Goal: Information Seeking & Learning: Find specific fact

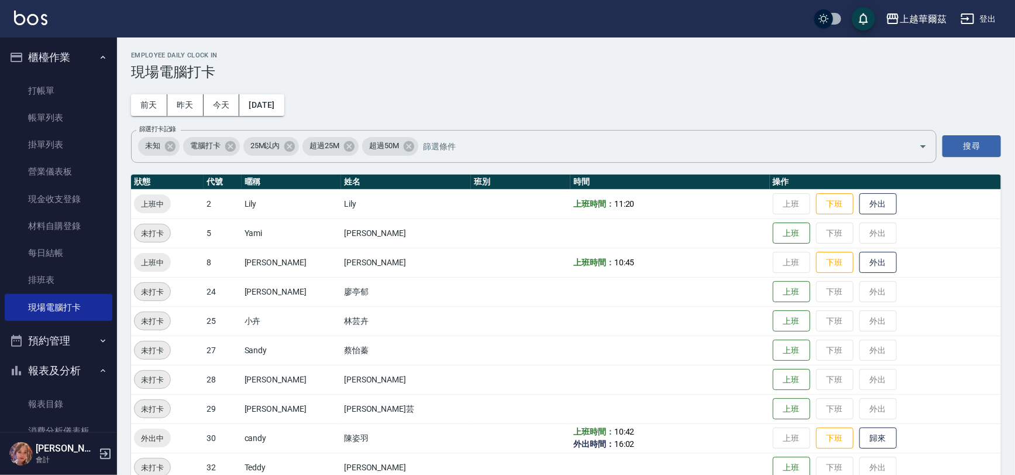
scroll to position [198, 0]
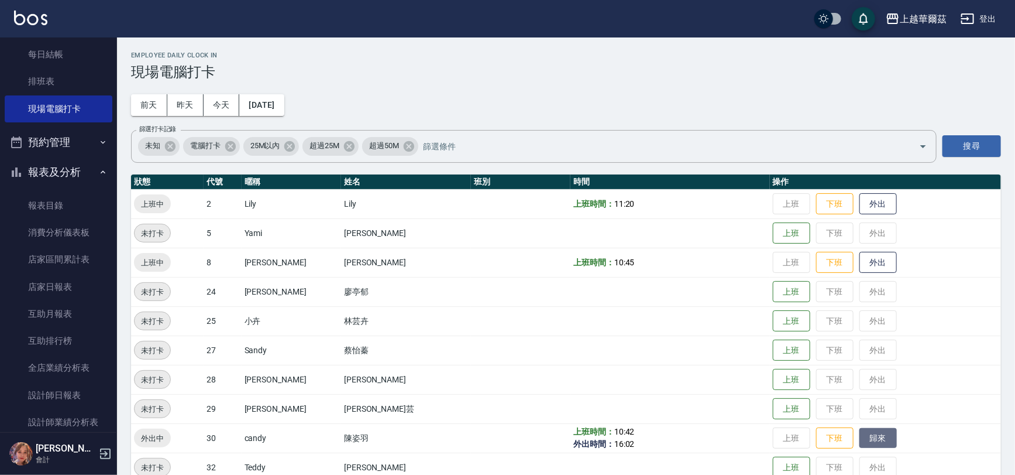
click at [860, 439] on button "歸來" at bounding box center [878, 438] width 37 height 20
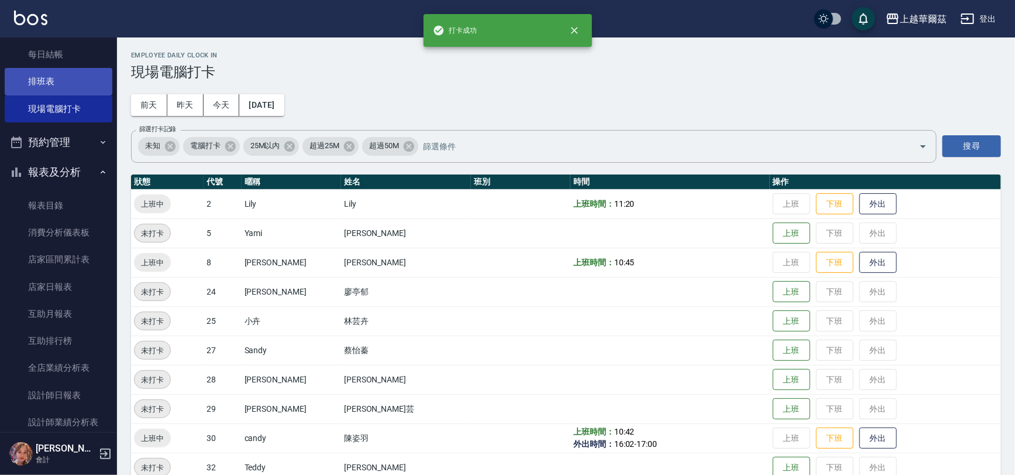
click at [40, 85] on link "排班表" at bounding box center [59, 81] width 108 height 27
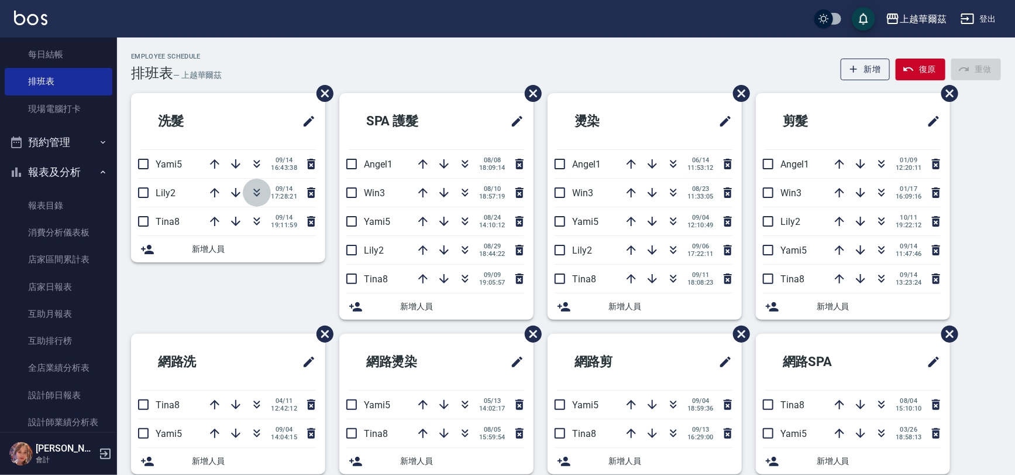
click at [259, 194] on icon "button" at bounding box center [257, 193] width 14 height 14
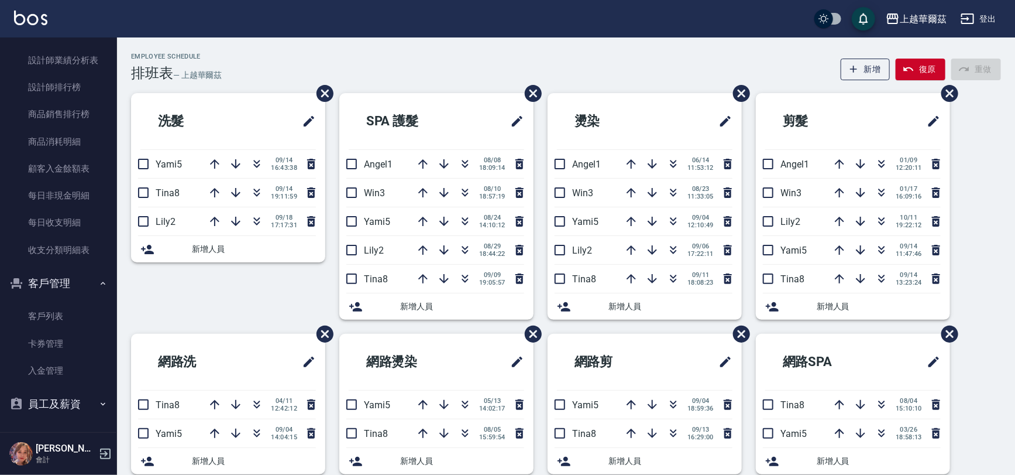
scroll to position [561, 0]
click at [37, 317] on link "客戶列表" at bounding box center [59, 315] width 108 height 27
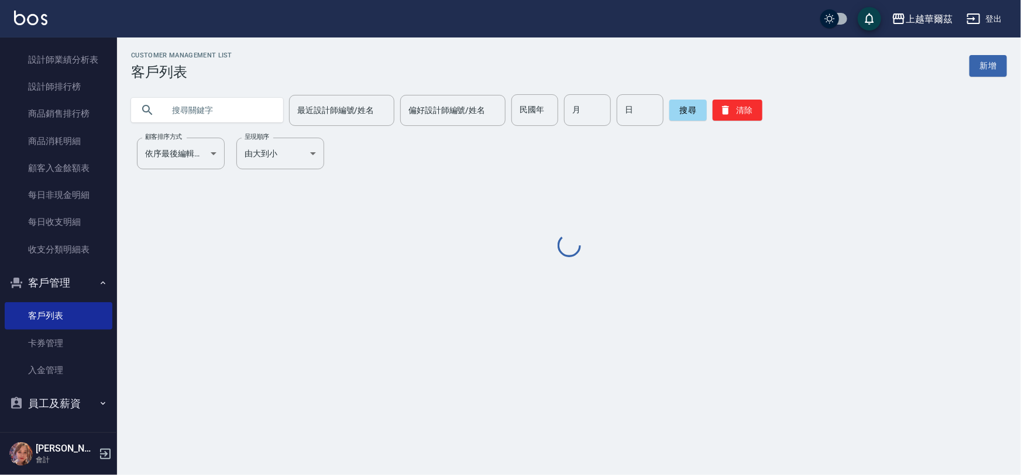
click at [202, 111] on input "text" at bounding box center [219, 110] width 110 height 32
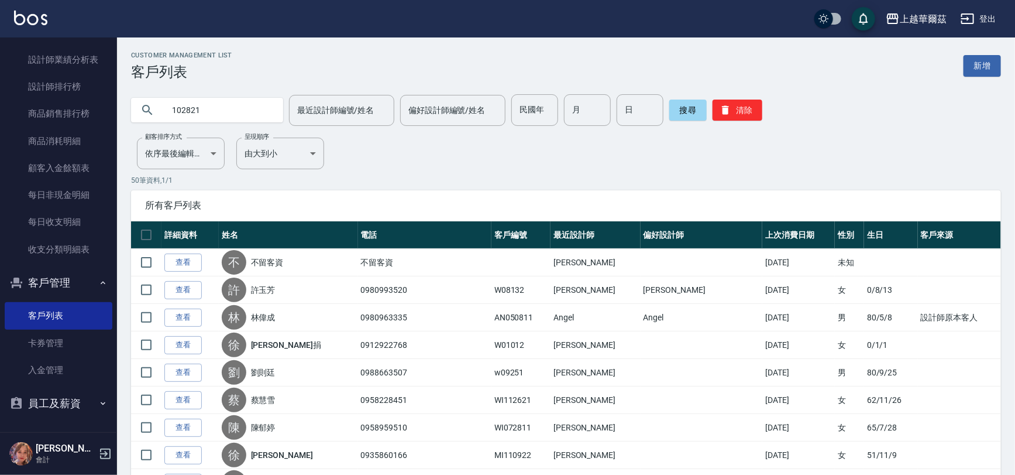
type input "102821"
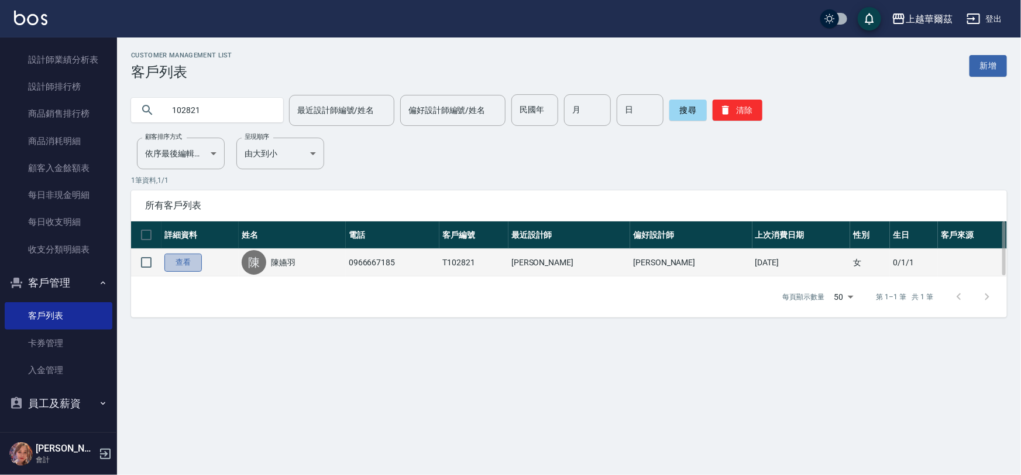
click at [179, 261] on link "查看" at bounding box center [182, 262] width 37 height 18
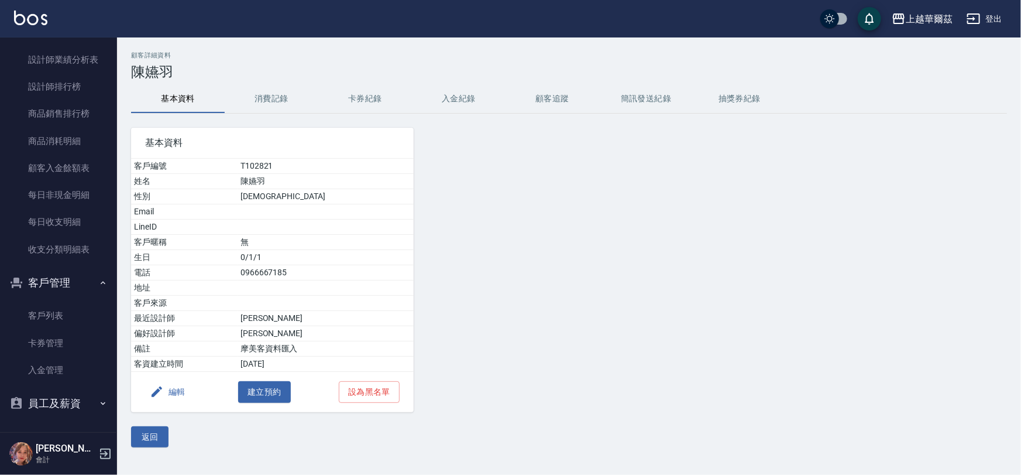
click at [287, 104] on button "消費記錄" at bounding box center [272, 99] width 94 height 28
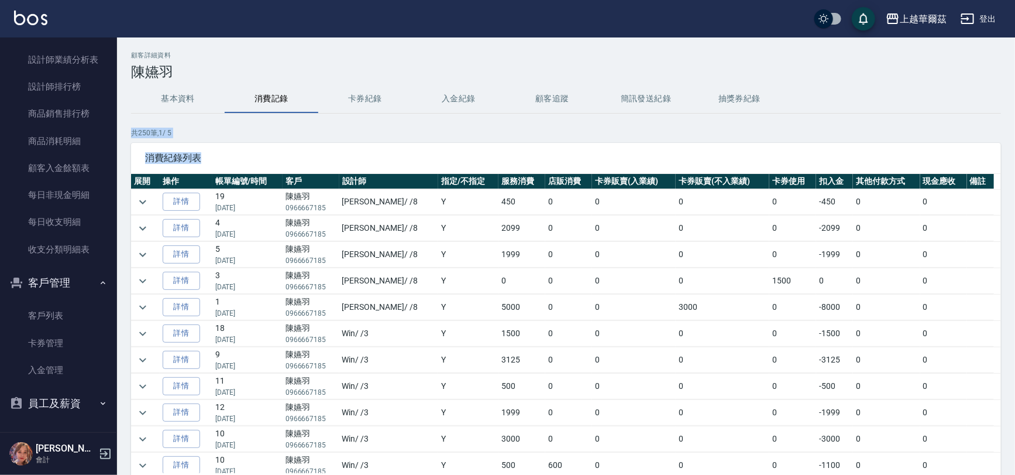
drag, startPoint x: 1015, startPoint y: 111, endPoint x: 1019, endPoint y: 181, distance: 70.3
click at [1015, 181] on html "上越華爾茲 登出 櫃檯作業 打帳單 帳單列表 掛單列表 營業儀表板 現金收支登錄 材料自購登錄 每日結帳 排班表 現場電腦打卡 預約管理 預約管理 單日預約紀…" at bounding box center [507, 277] width 1015 height 554
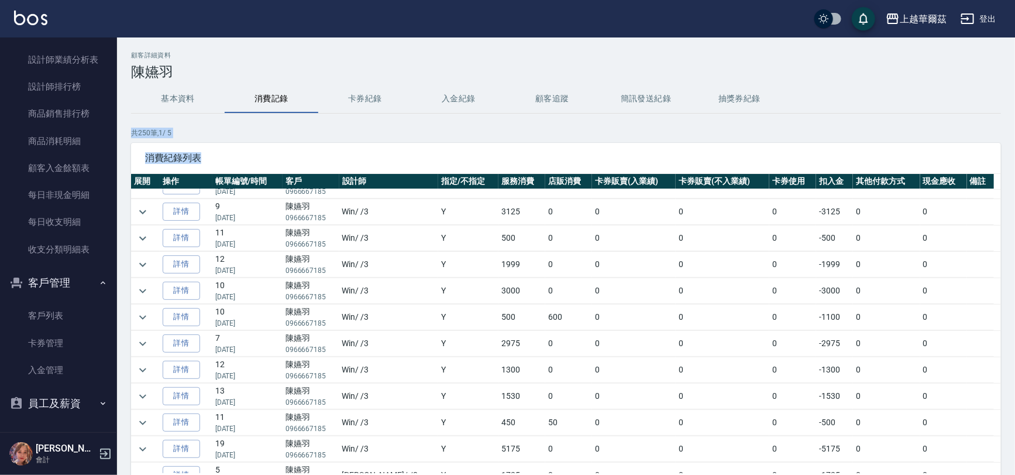
scroll to position [285, 0]
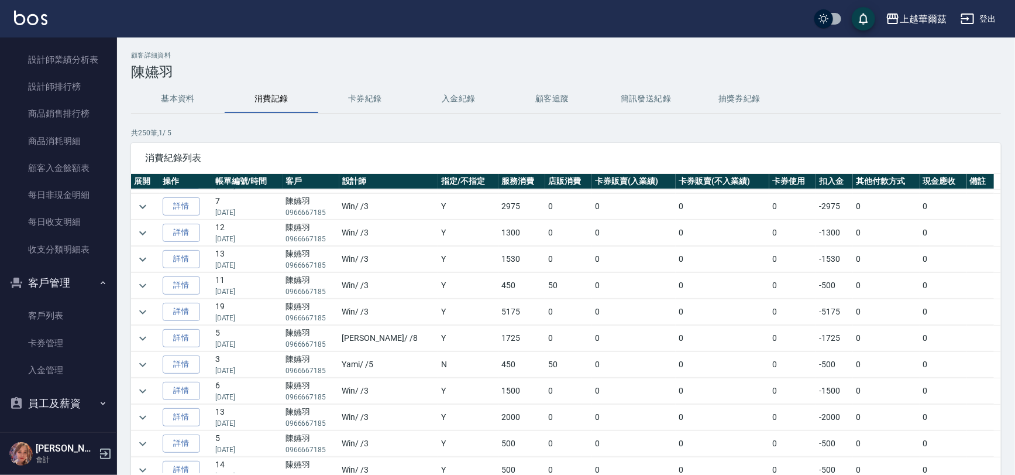
click at [936, 85] on div "基本資料 消費記錄 卡券紀錄 入金紀錄 顧客追蹤 簡訊發送紀錄 抽獎券紀錄" at bounding box center [566, 99] width 870 height 28
click at [188, 281] on link "詳情" at bounding box center [181, 288] width 37 height 18
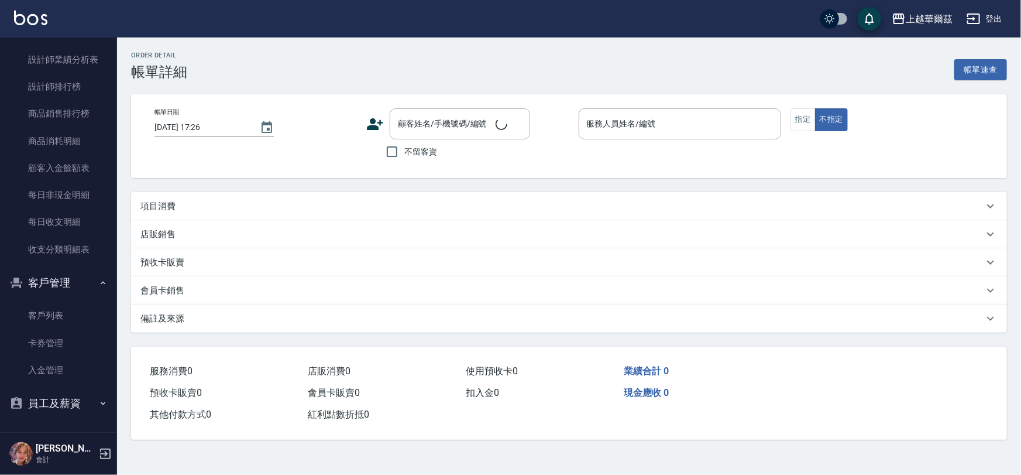
type input "[DATE] 20:16"
type input "Win-3"
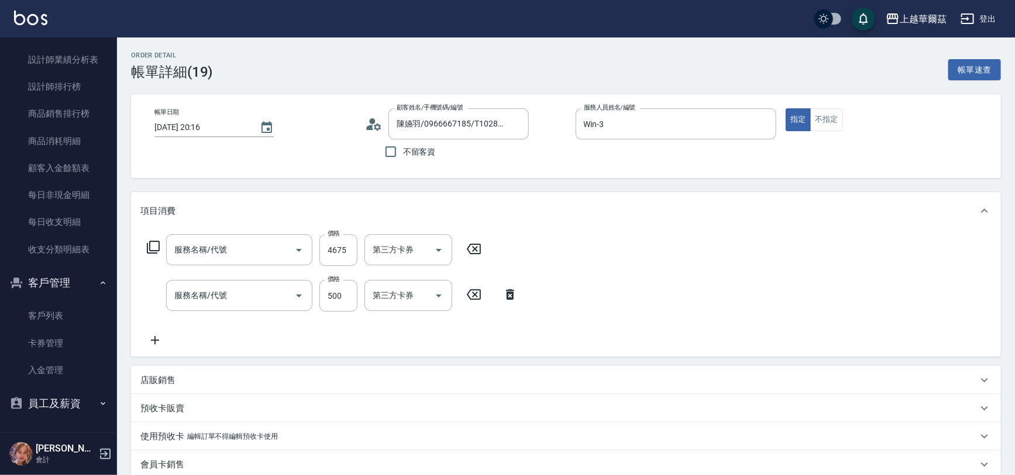
type input "陳嬿羽/0966667185/T102821"
type input "離子護(636)"
type input "單剪500(302)"
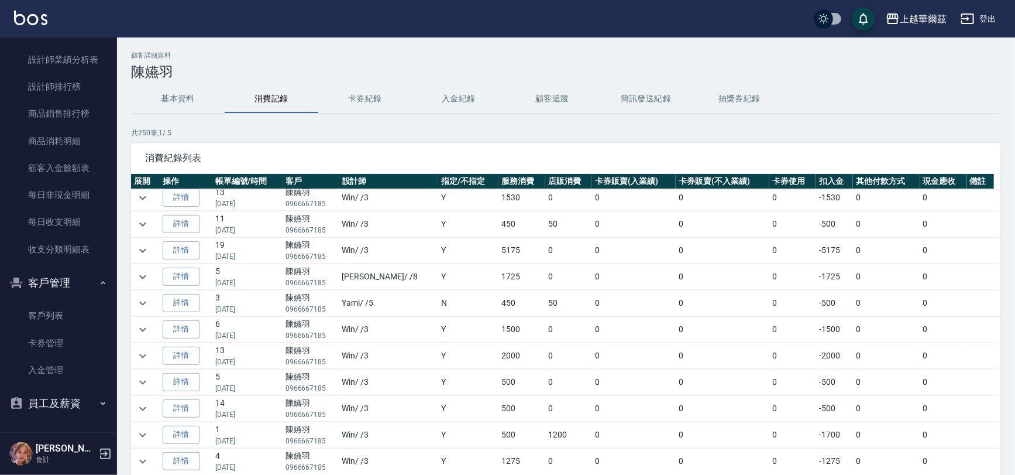
scroll to position [215, 0]
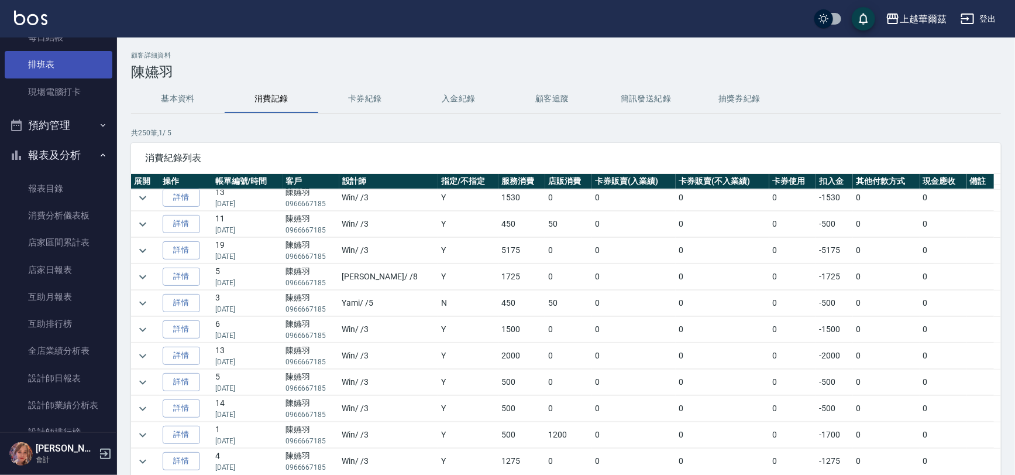
click at [29, 60] on link "排班表" at bounding box center [59, 64] width 108 height 27
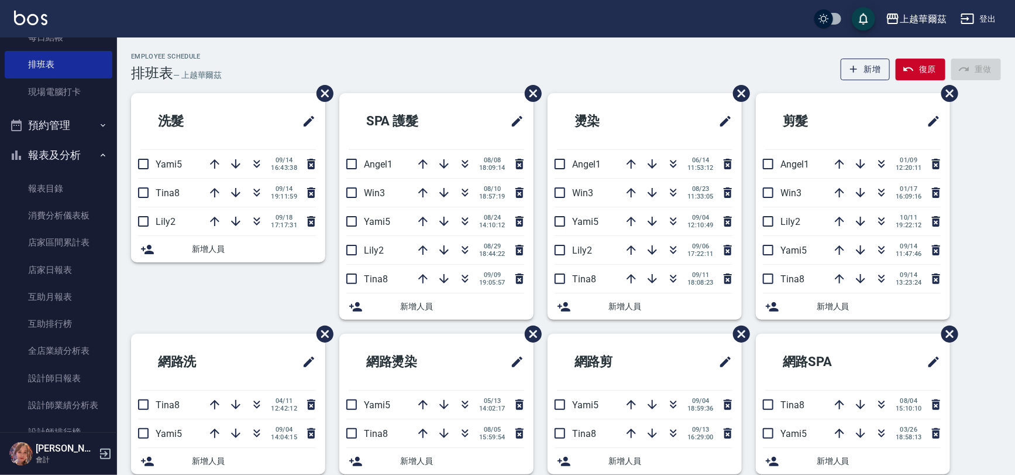
scroll to position [561, 0]
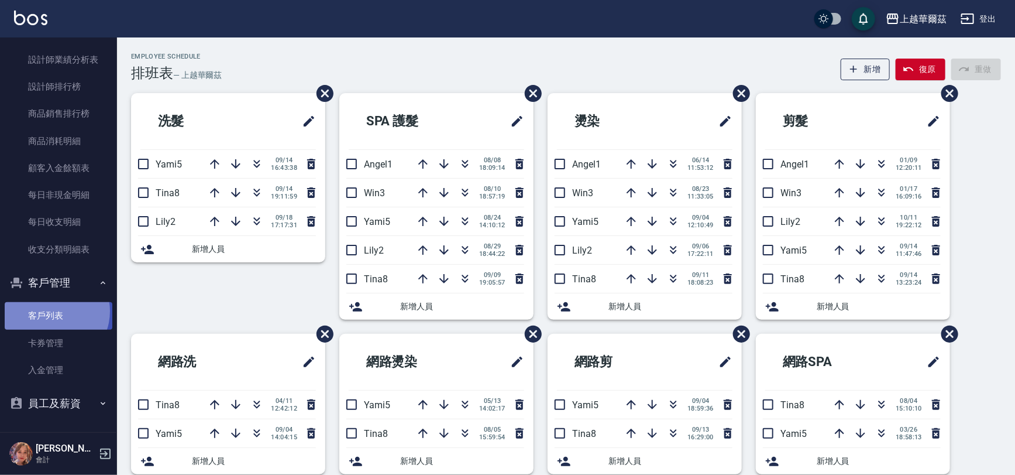
click at [53, 311] on link "客戶列表" at bounding box center [59, 315] width 108 height 27
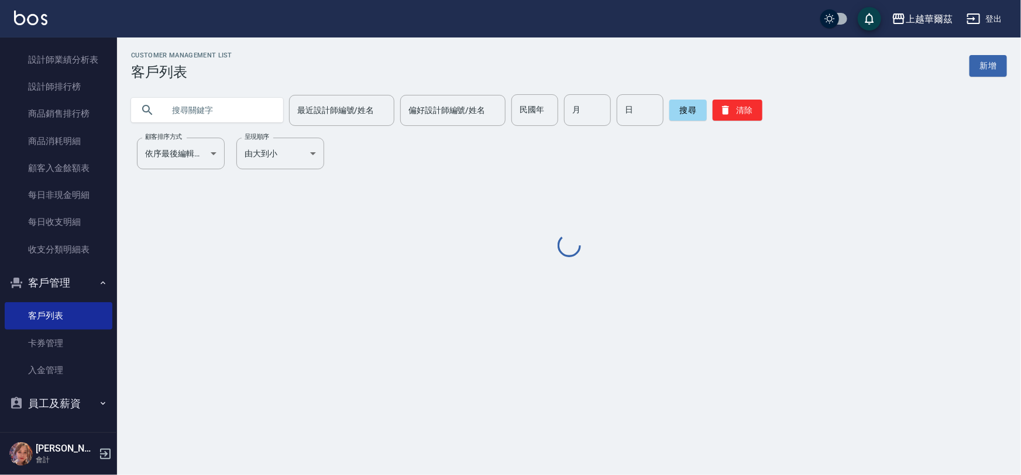
click at [192, 114] on input "text" at bounding box center [219, 110] width 110 height 32
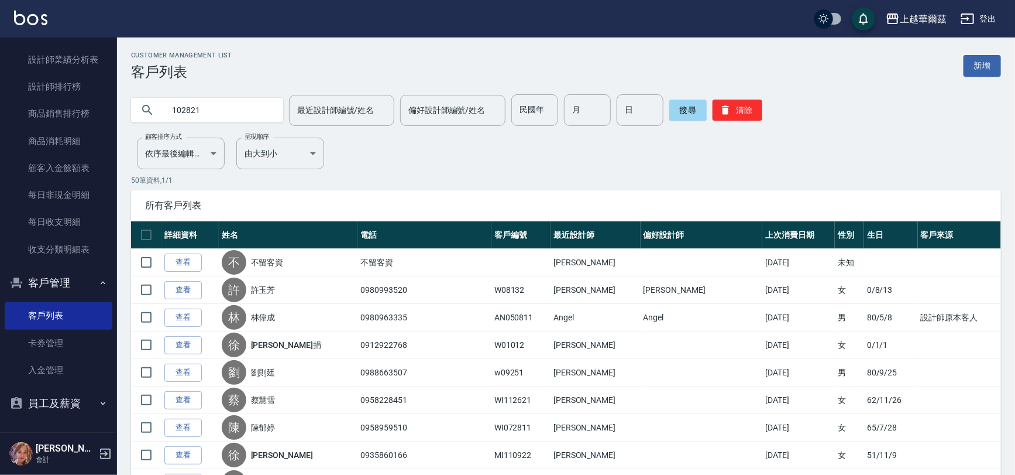
type input "102821"
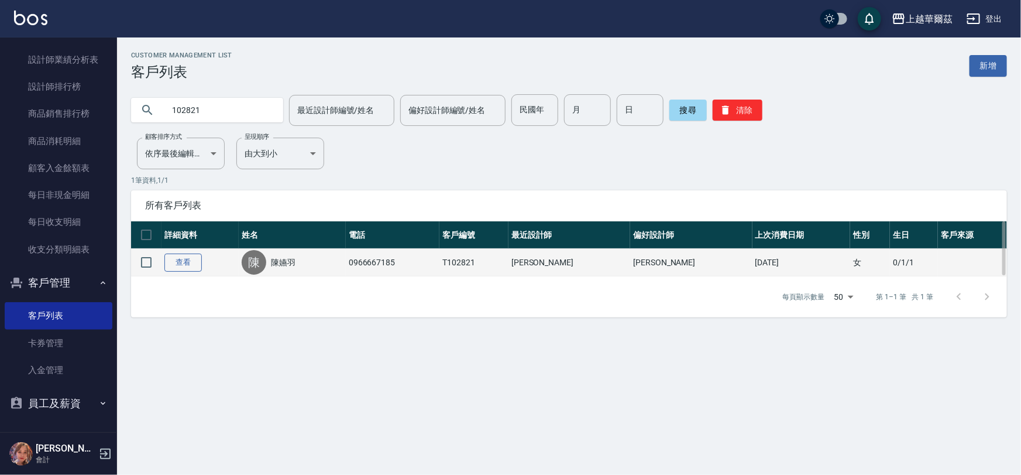
click at [170, 262] on link "查看" at bounding box center [182, 262] width 37 height 18
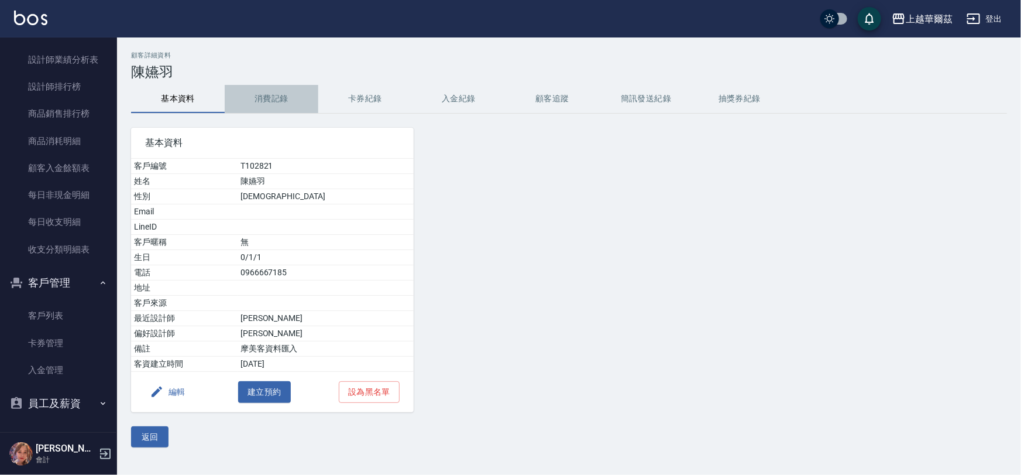
click at [281, 101] on button "消費記錄" at bounding box center [272, 99] width 94 height 28
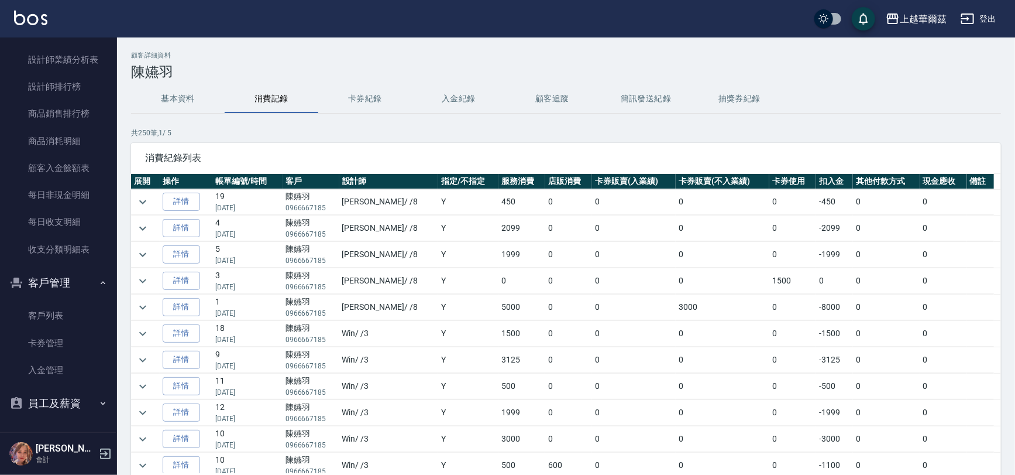
click at [152, 357] on td at bounding box center [145, 360] width 29 height 26
click at [146, 358] on icon "expand row" at bounding box center [142, 360] width 7 height 4
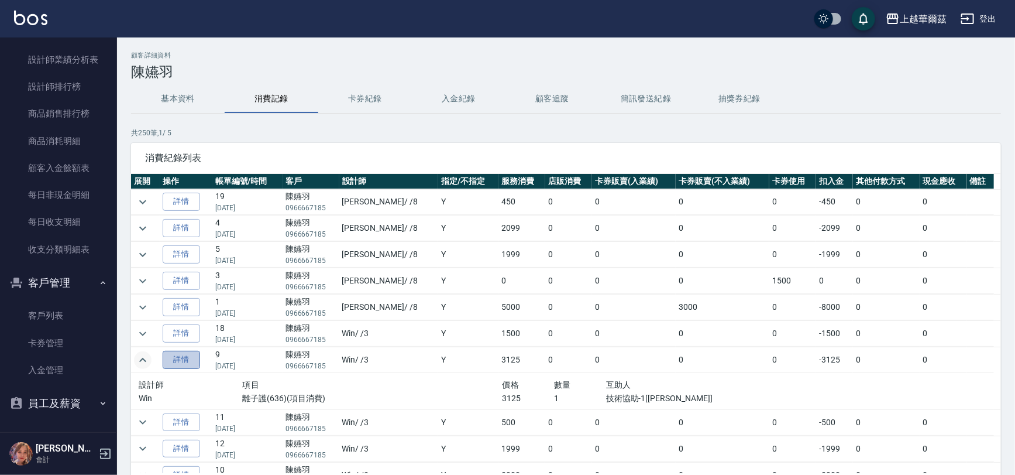
click at [179, 357] on link "詳情" at bounding box center [181, 360] width 37 height 18
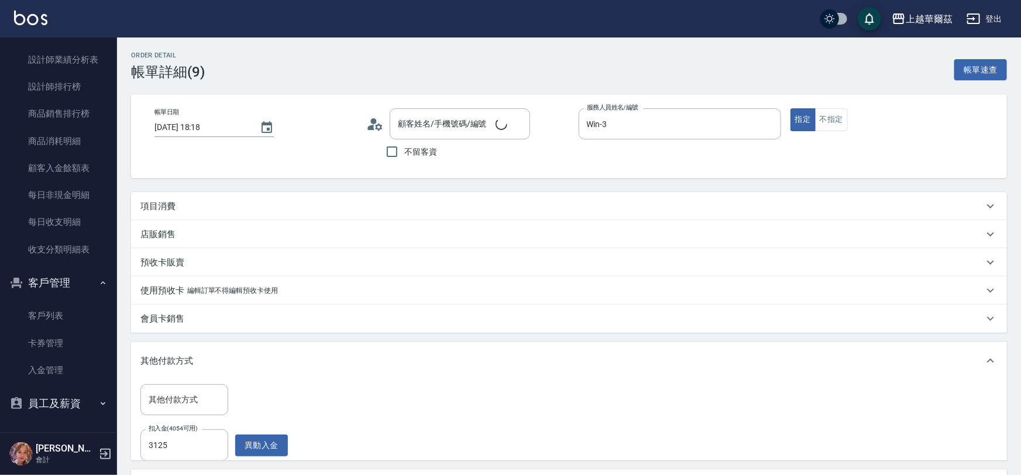
type input "[DATE] 18:18"
type input "Win-3"
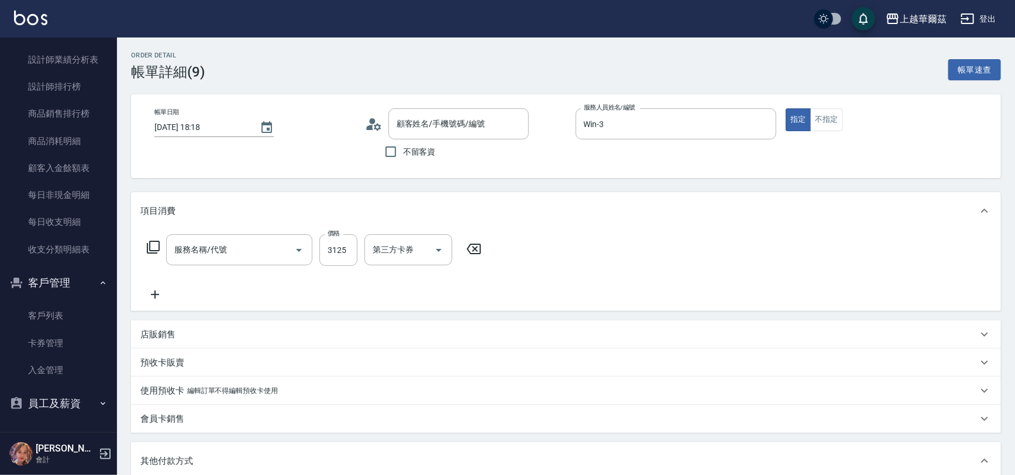
type input "離子護(636)"
type input "陳嬿羽/0966667185/T102821"
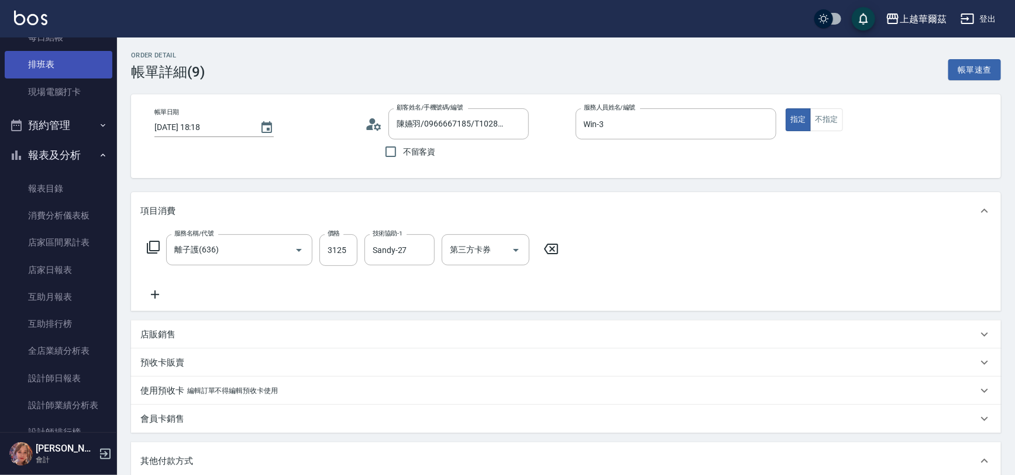
click at [32, 56] on link "排班表" at bounding box center [59, 64] width 108 height 27
